Goal: Information Seeking & Learning: Learn about a topic

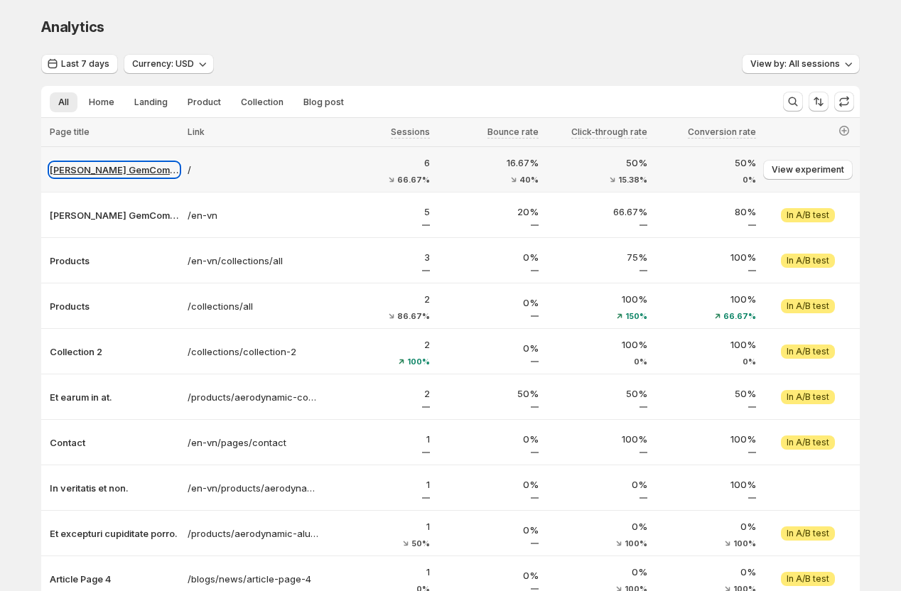
click at [90, 168] on p "[PERSON_NAME] GemCommerce" at bounding box center [114, 170] width 129 height 14
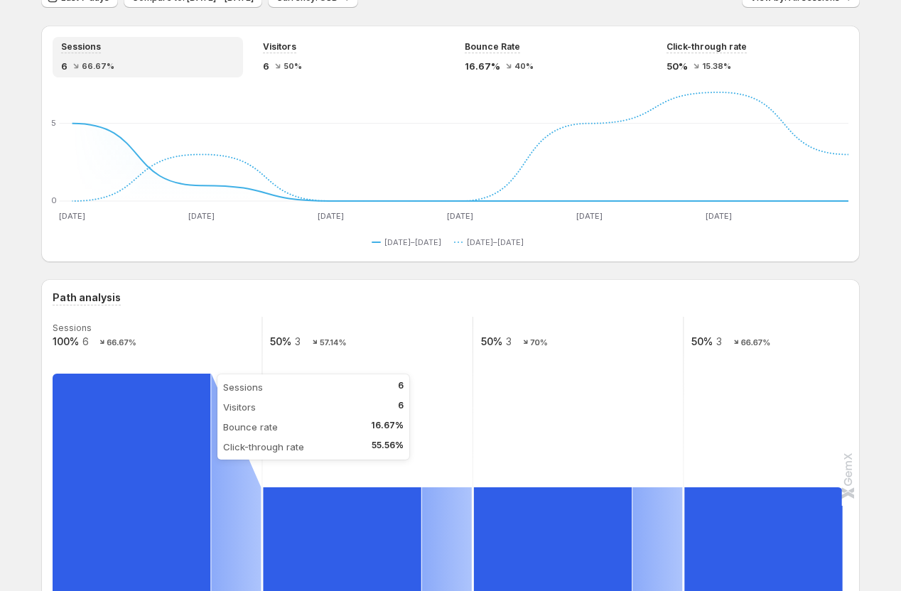
scroll to position [80, 0]
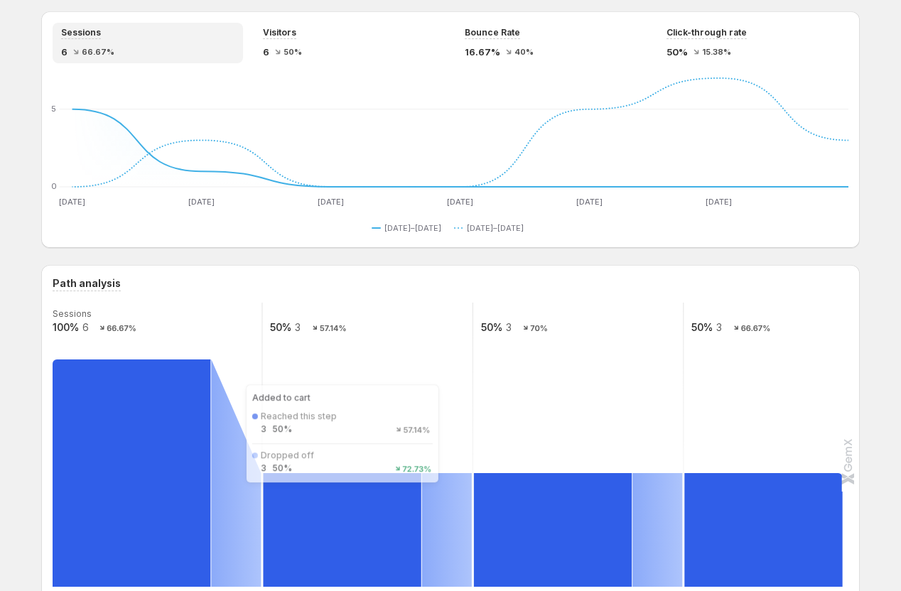
click at [352, 520] on rect at bounding box center [342, 530] width 158 height 114
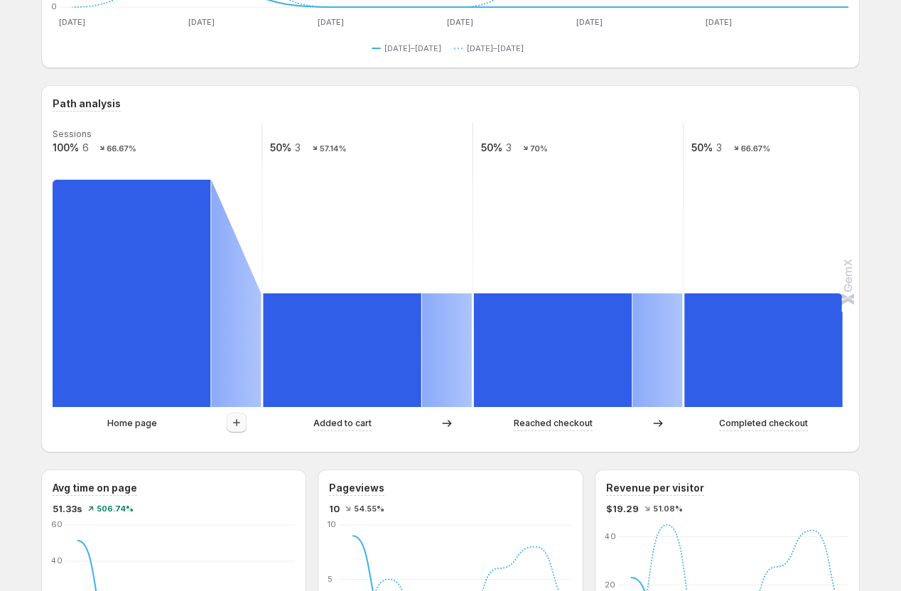
scroll to position [278, 0]
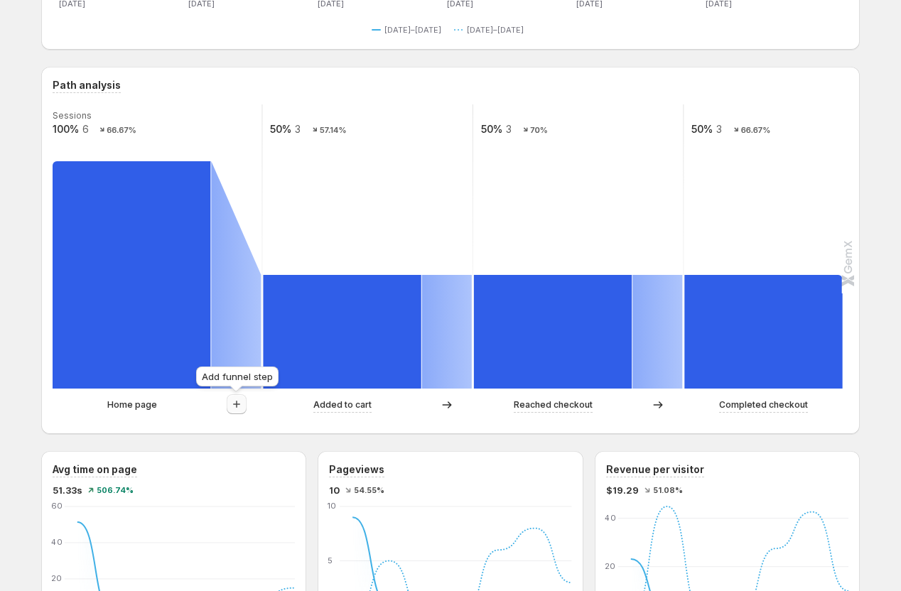
click at [235, 403] on icon "button" at bounding box center [236, 404] width 14 height 14
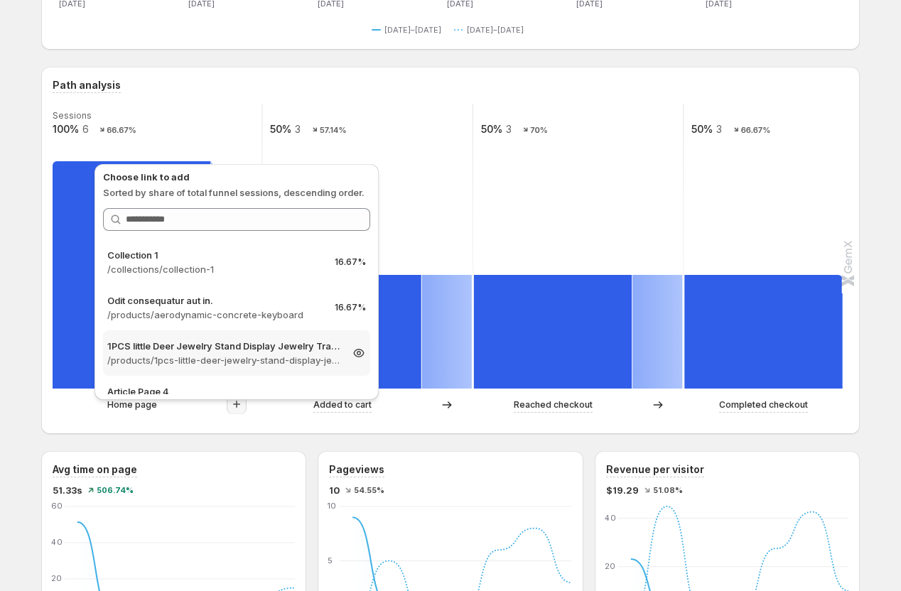
scroll to position [72, 0]
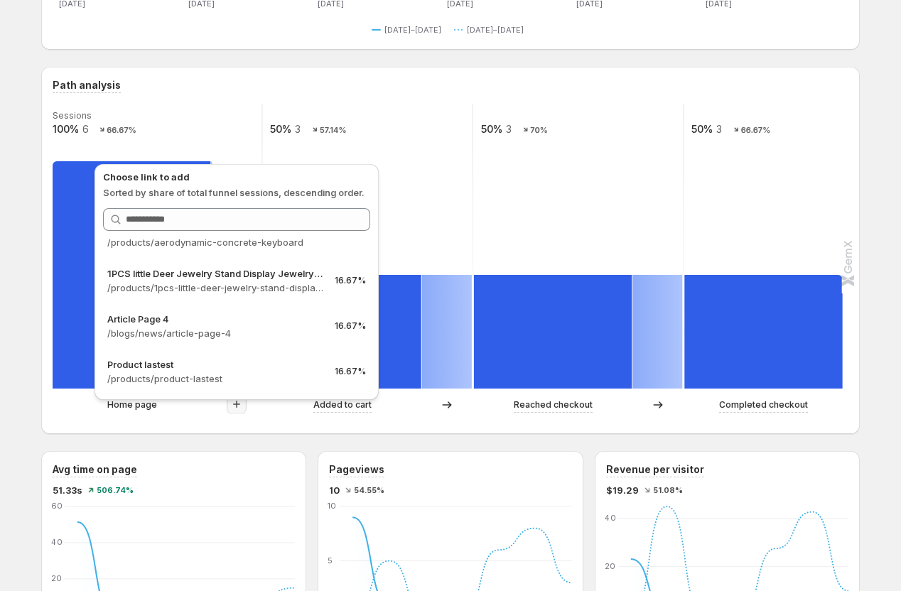
click at [198, 425] on div "Path analysis Sessions 100% 6 66.67% 50% 3 57.14% 50% 3 70% 50% 3 66.67% Home p…" at bounding box center [450, 250] width 818 height 367
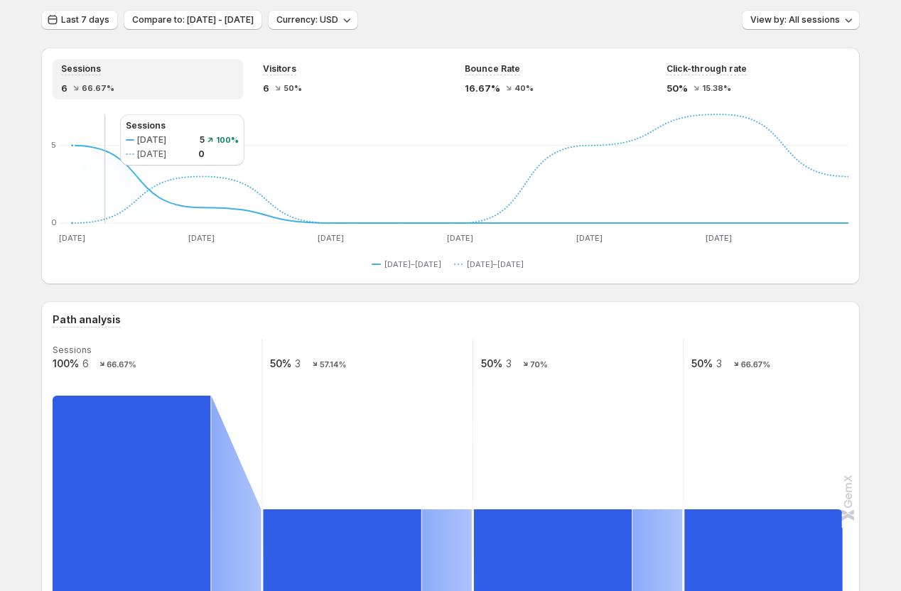
scroll to position [0, 0]
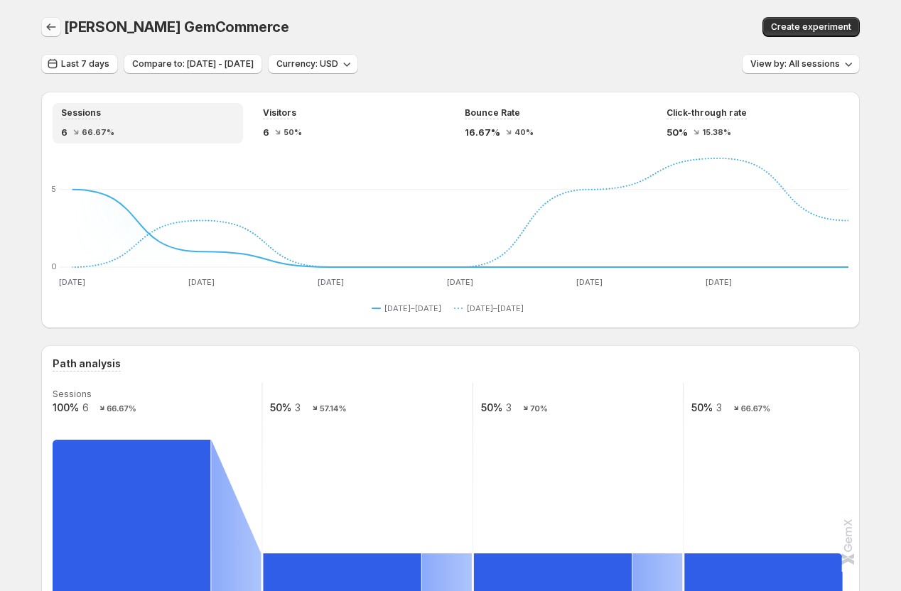
click at [49, 31] on icon "button" at bounding box center [51, 27] width 14 height 14
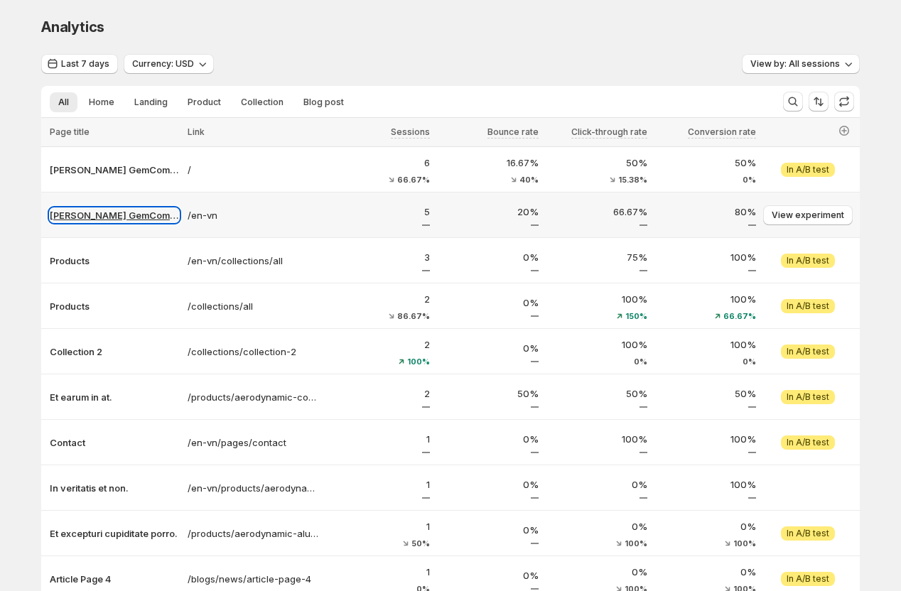
click at [78, 219] on p "[PERSON_NAME] GemCommerce" at bounding box center [114, 215] width 129 height 14
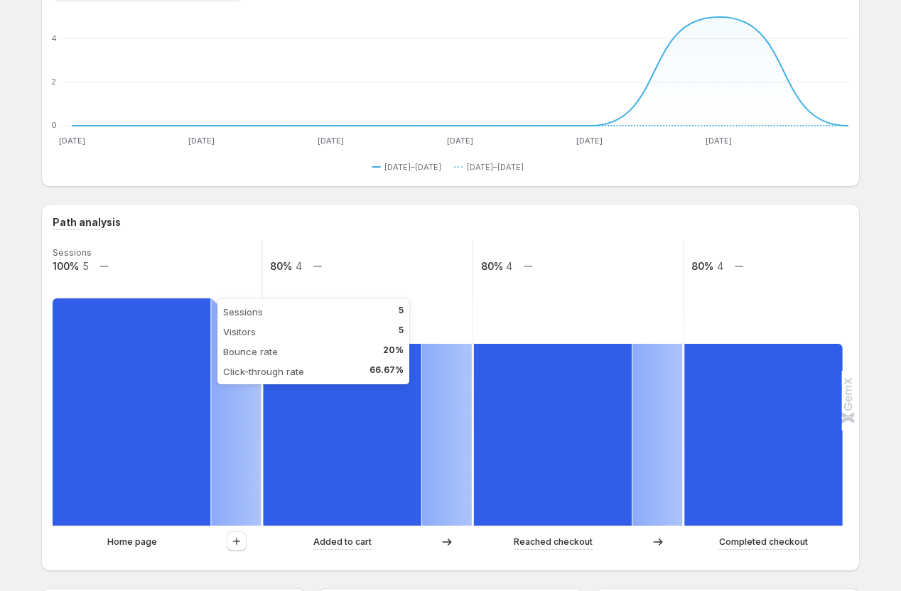
scroll to position [151, 0]
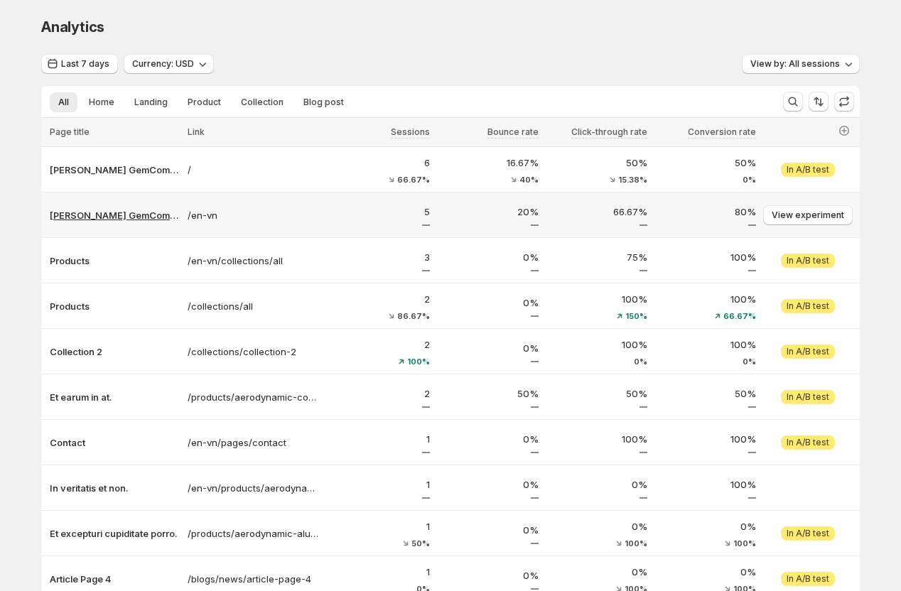
scroll to position [16, 0]
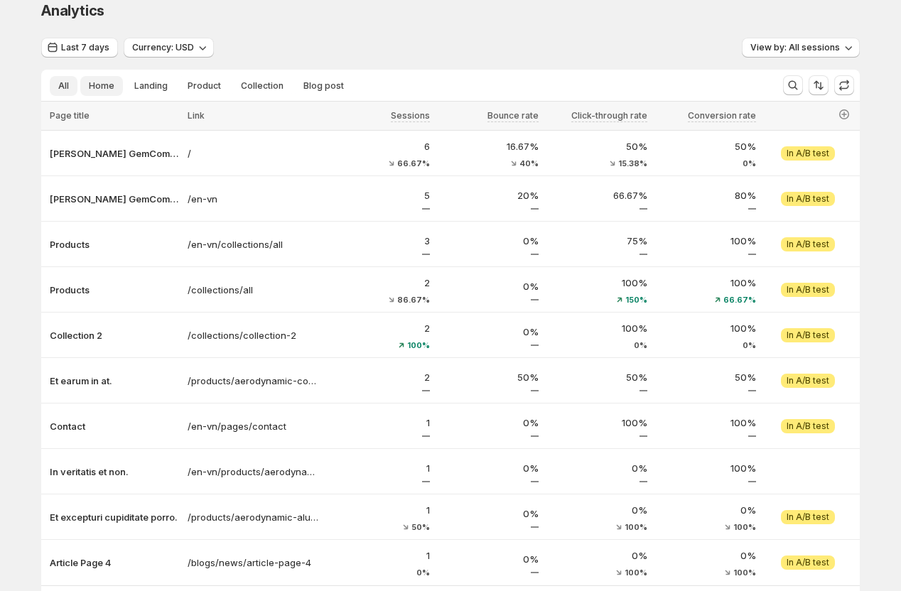
click at [103, 83] on span "Home" at bounding box center [102, 85] width 26 height 11
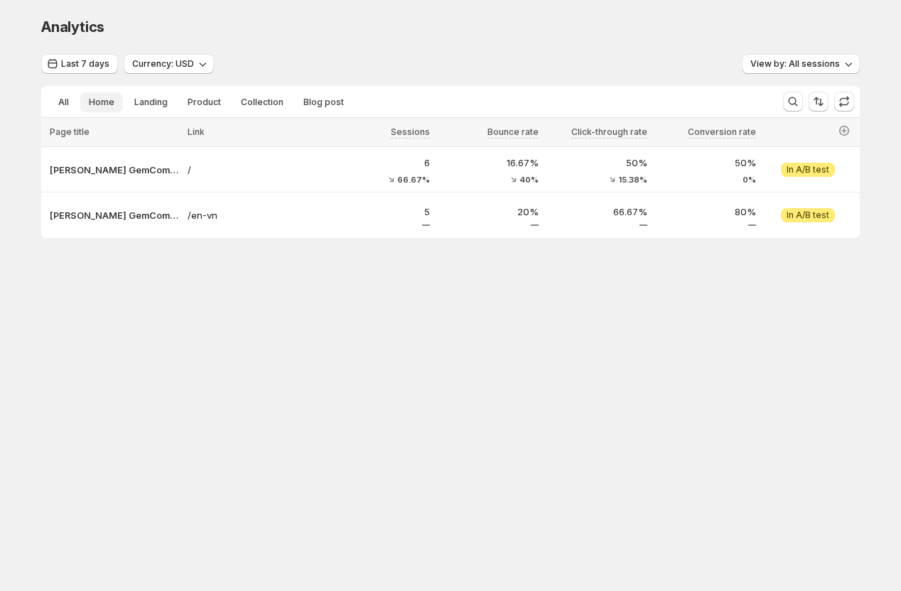
scroll to position [0, 0]
click at [65, 100] on span "All" at bounding box center [63, 102] width 11 height 11
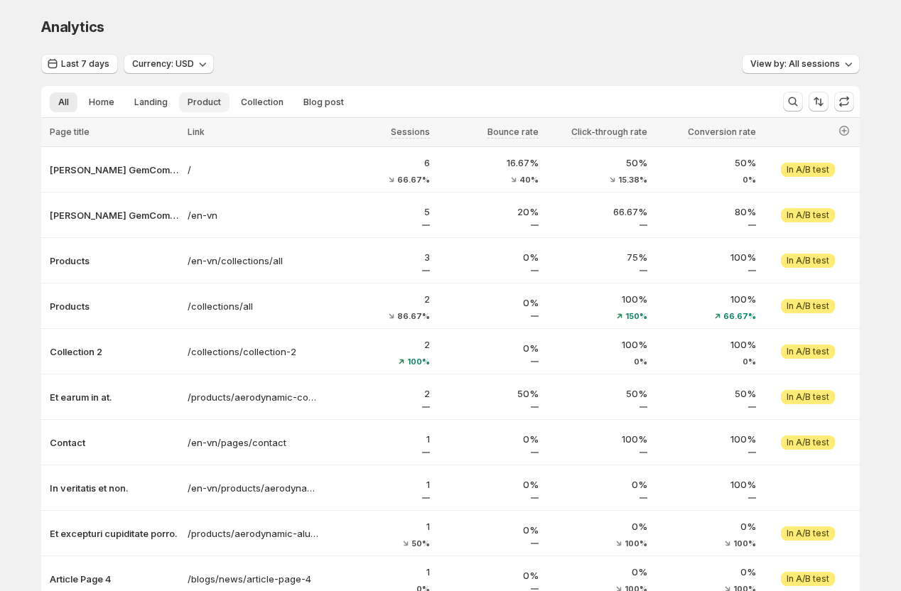
click at [211, 101] on span "Product" at bounding box center [203, 102] width 33 height 11
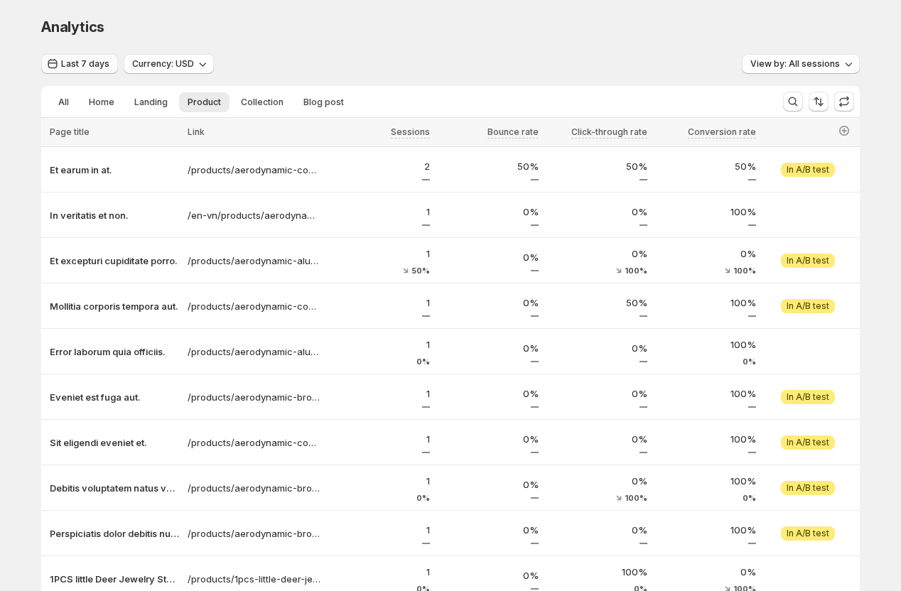
click at [78, 67] on span "Last 7 days" at bounding box center [85, 63] width 48 height 11
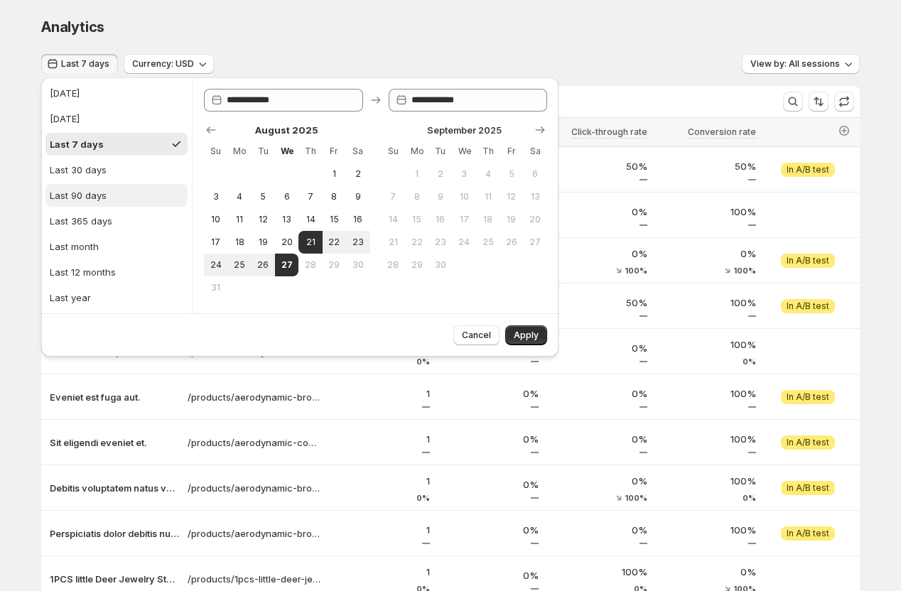
click at [79, 194] on div "Last 90 days" at bounding box center [78, 195] width 57 height 14
type input "**********"
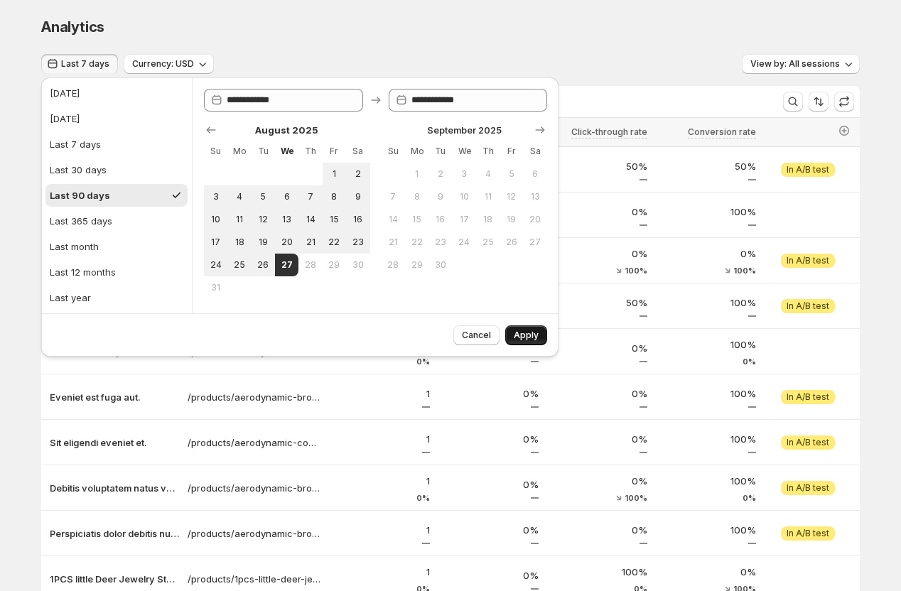
click at [528, 330] on span "Apply" at bounding box center [525, 335] width 25 height 11
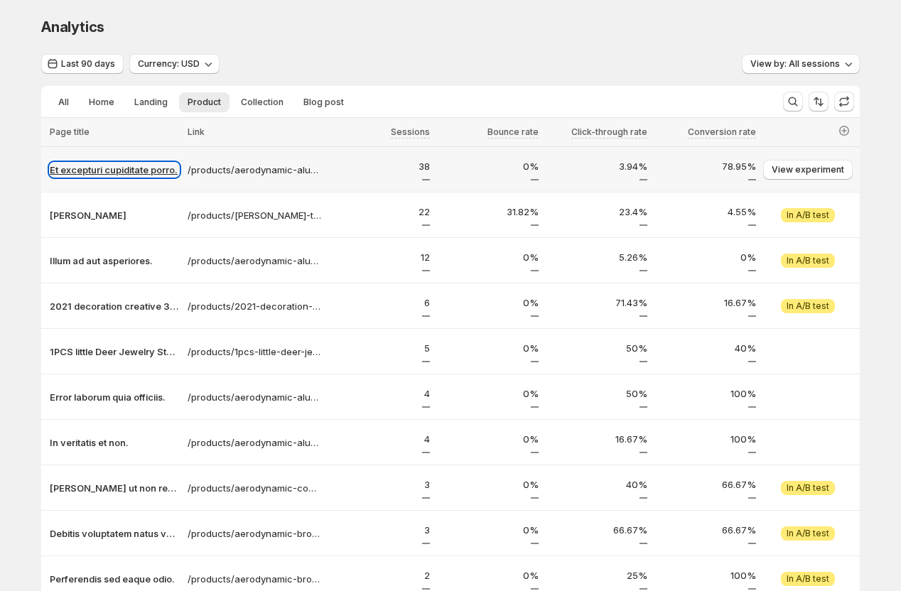
click at [91, 167] on p "Et excepturi cupiditate porro." at bounding box center [114, 170] width 129 height 14
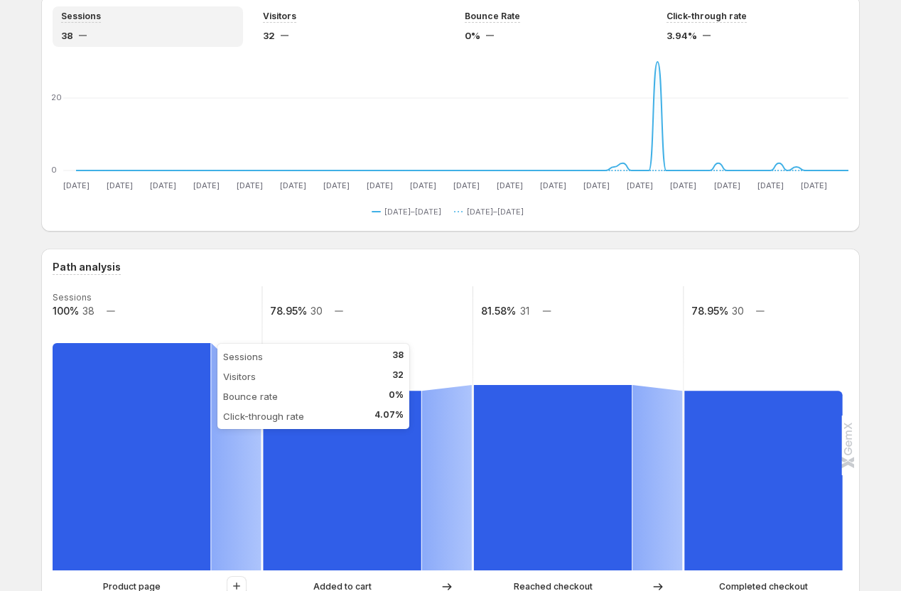
scroll to position [89, 0]
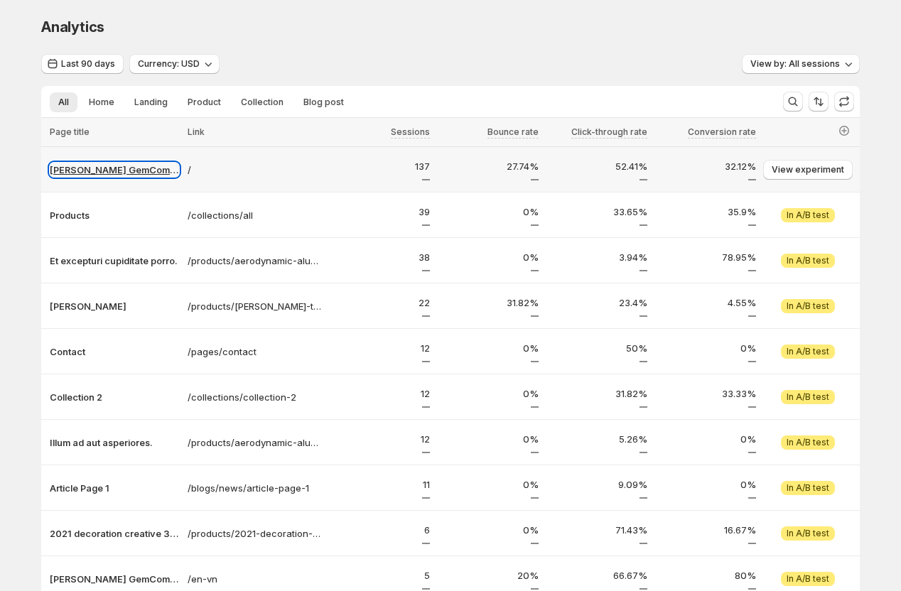
click at [97, 172] on p "[PERSON_NAME] GemCommerce" at bounding box center [114, 170] width 129 height 14
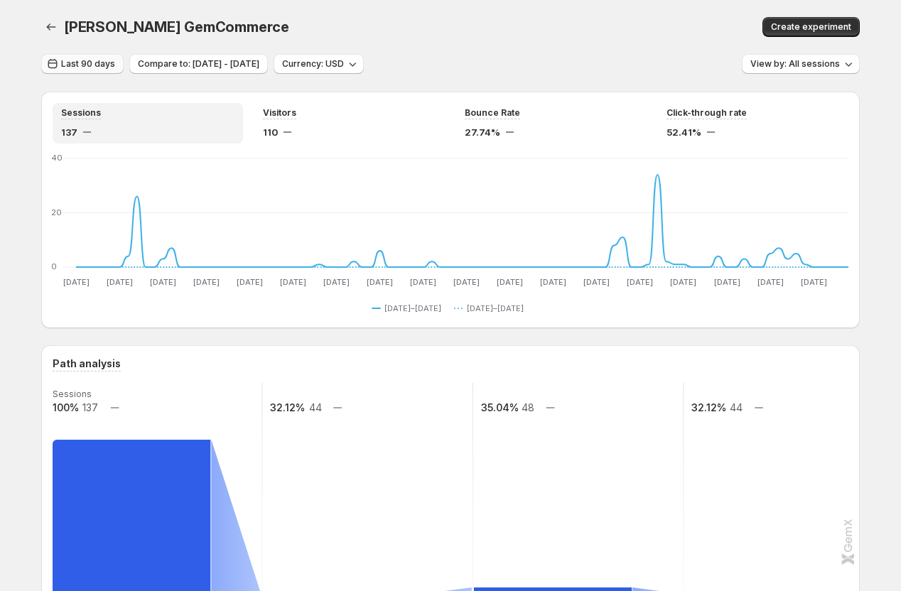
click at [97, 70] on button "Last 90 days" at bounding box center [82, 64] width 82 height 20
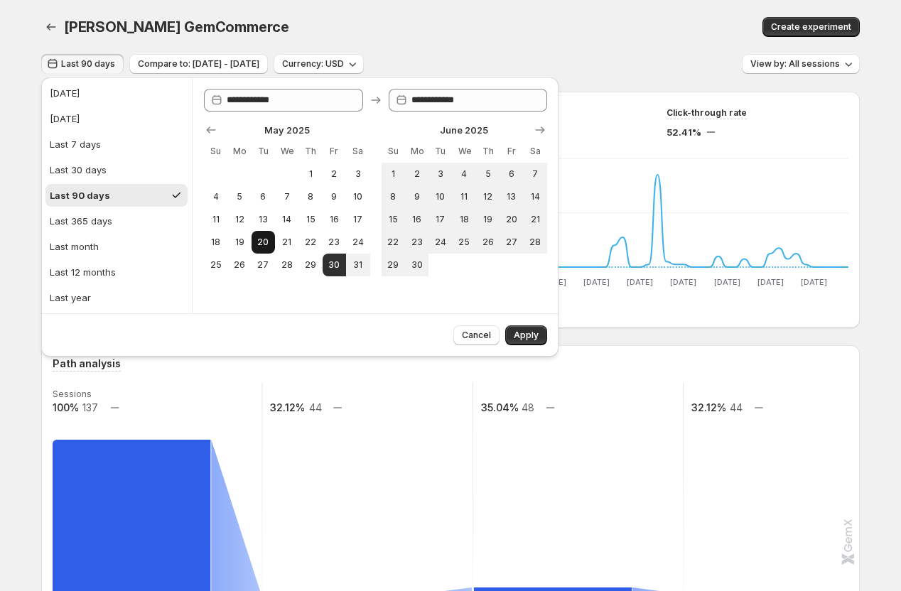
click at [263, 244] on span "20" at bounding box center [263, 241] width 12 height 11
type input "**********"
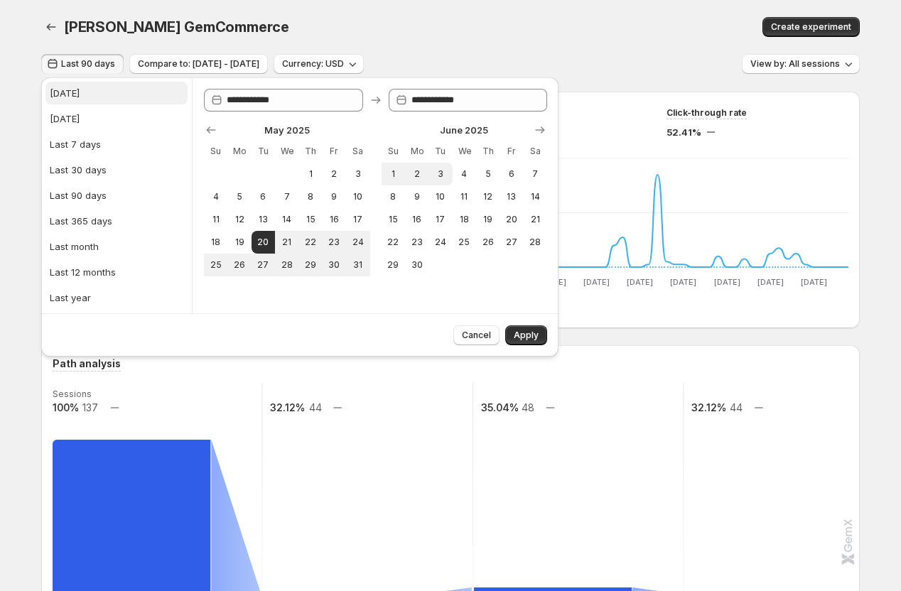
click at [69, 97] on div "[DATE]" at bounding box center [65, 93] width 30 height 14
type input "**********"
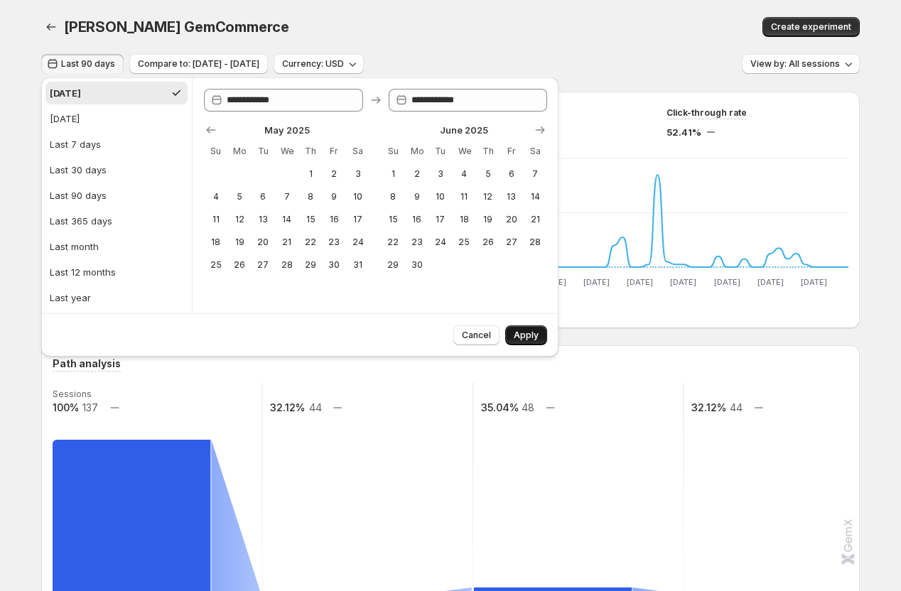
click at [533, 332] on span "Apply" at bounding box center [525, 335] width 25 height 11
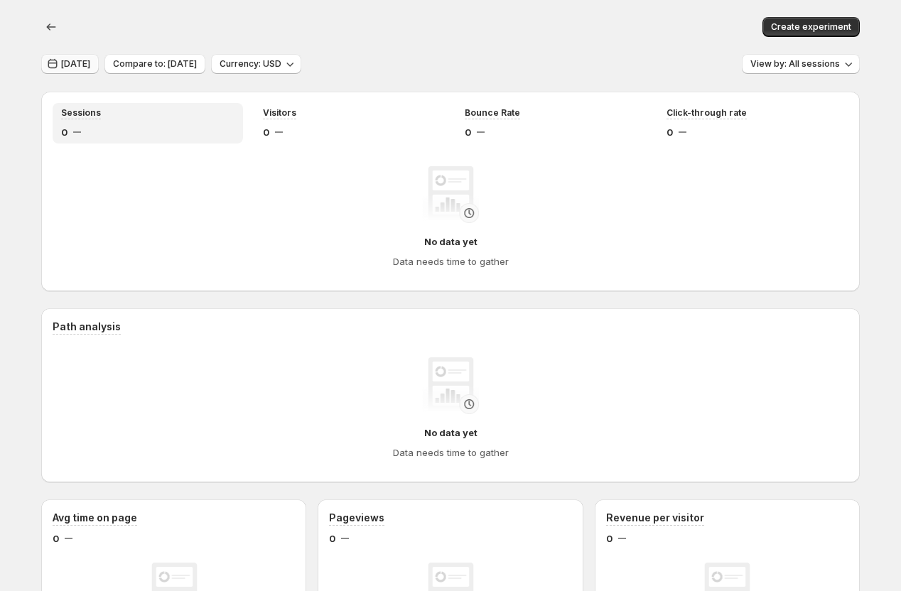
click at [72, 65] on span "[DATE]" at bounding box center [75, 63] width 29 height 11
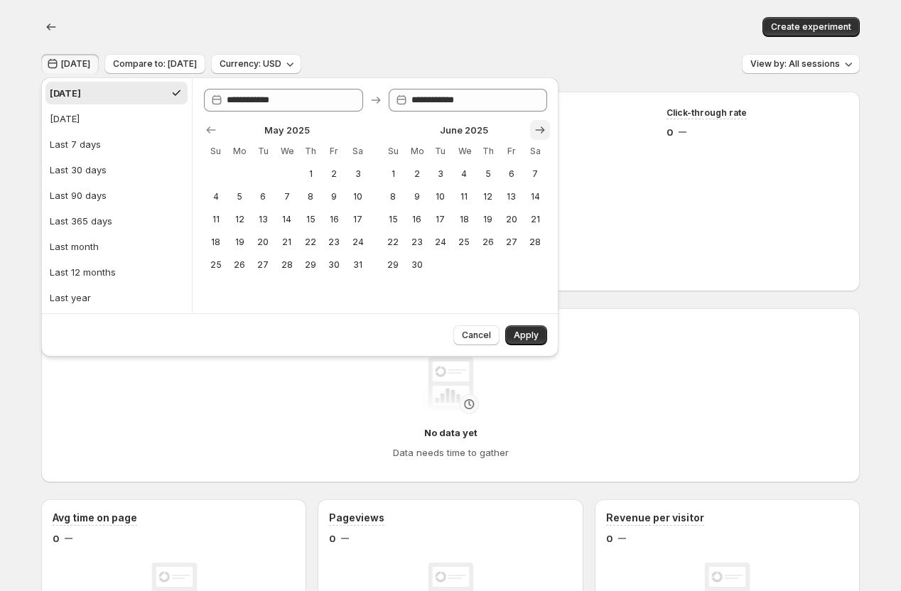
click at [542, 133] on icon "Show next month, July 2025" at bounding box center [540, 130] width 14 height 14
click at [542, 132] on icon "Show next month, August 2025" at bounding box center [539, 129] width 9 height 7
click at [542, 132] on icon "Show next month, September 2025" at bounding box center [539, 129] width 9 height 7
click at [283, 244] on span "20" at bounding box center [287, 241] width 12 height 11
type input "**********"
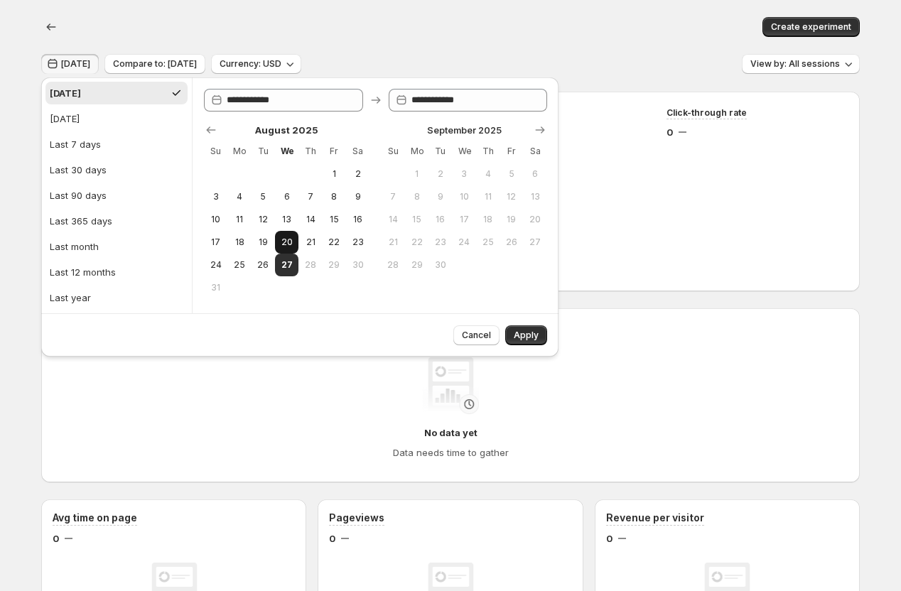
type input "**********"
click at [528, 332] on span "Apply" at bounding box center [525, 335] width 25 height 11
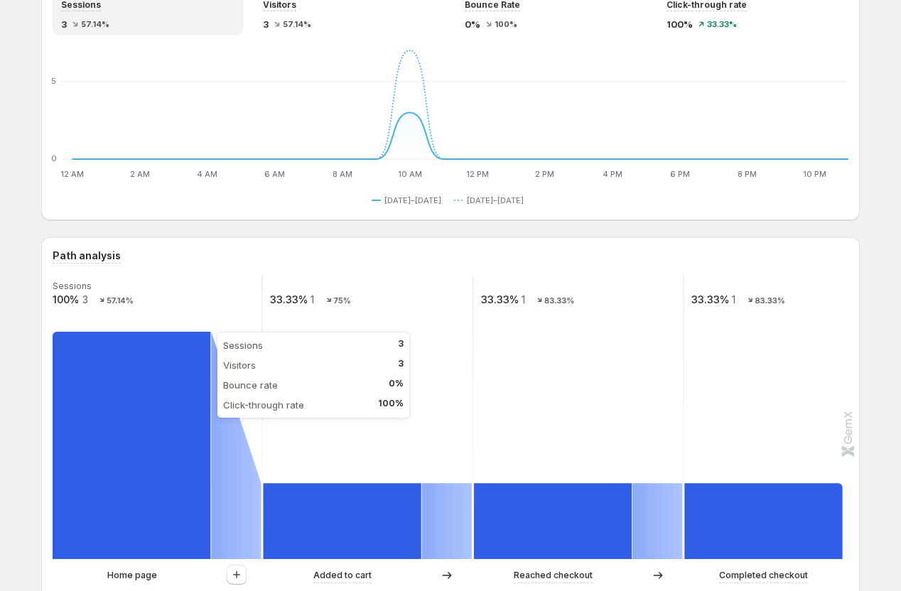
scroll to position [131, 0]
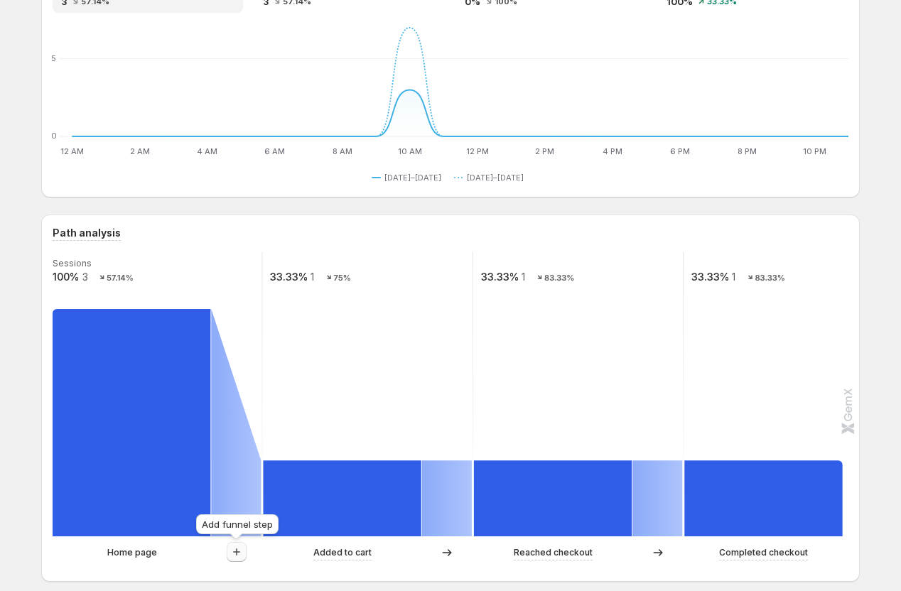
click at [234, 546] on icon "button" at bounding box center [236, 552] width 14 height 14
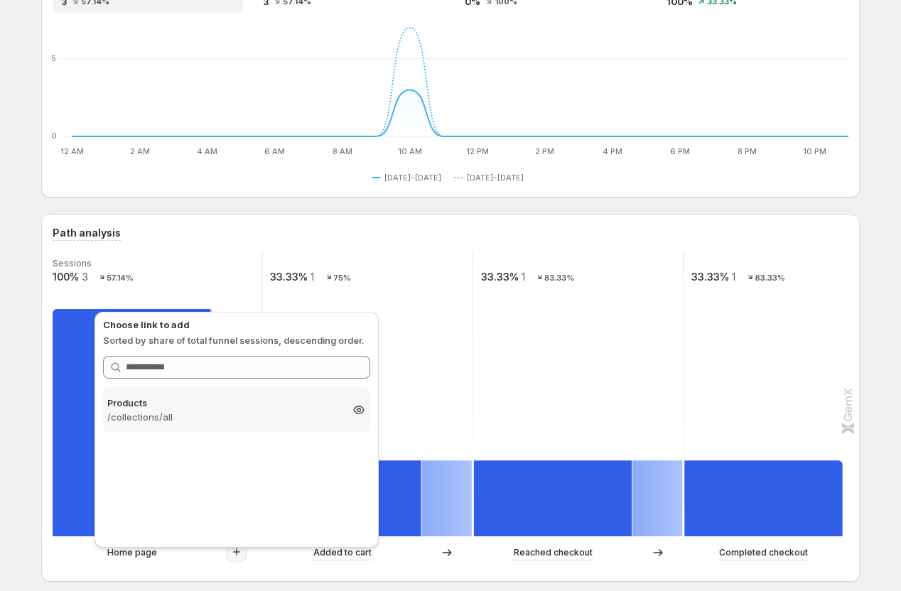
click at [125, 410] on p "/collections/all" at bounding box center [223, 417] width 233 height 14
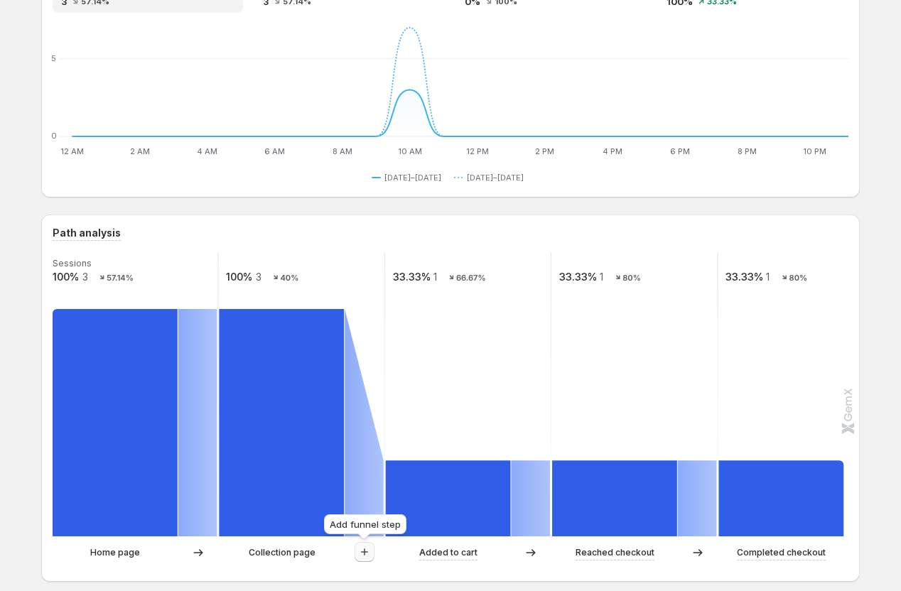
click at [366, 552] on icon "button" at bounding box center [364, 552] width 14 height 14
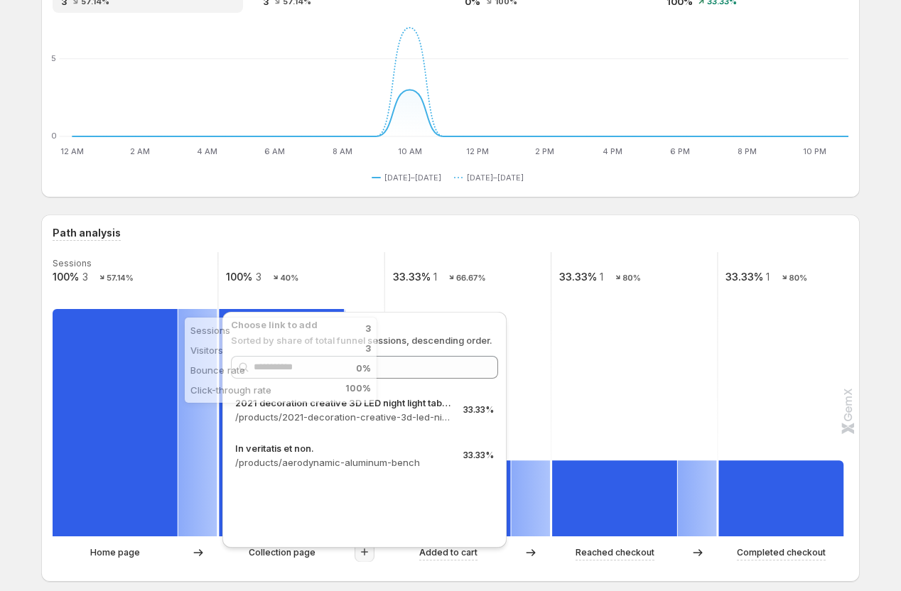
click at [131, 467] on rect at bounding box center [115, 422] width 125 height 227
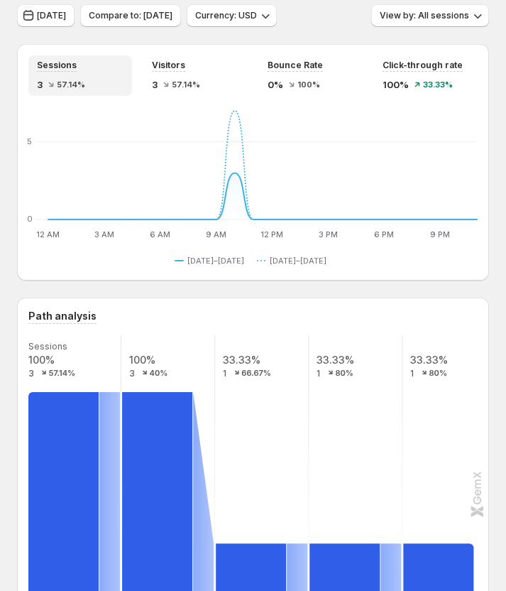
scroll to position [120, 0]
